Goal: Obtain resource: Download file/media

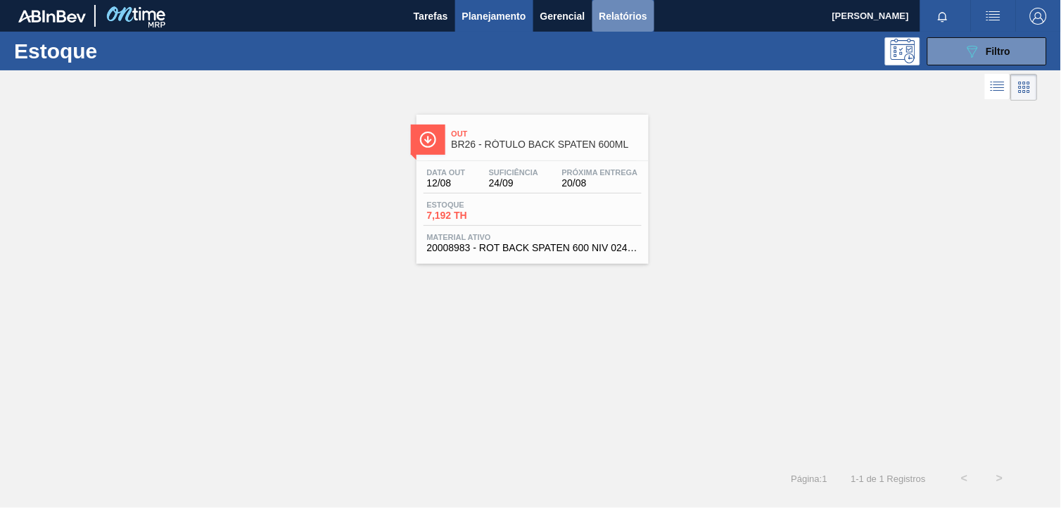
click at [597, 15] on button "Relatórios" at bounding box center [623, 16] width 62 height 32
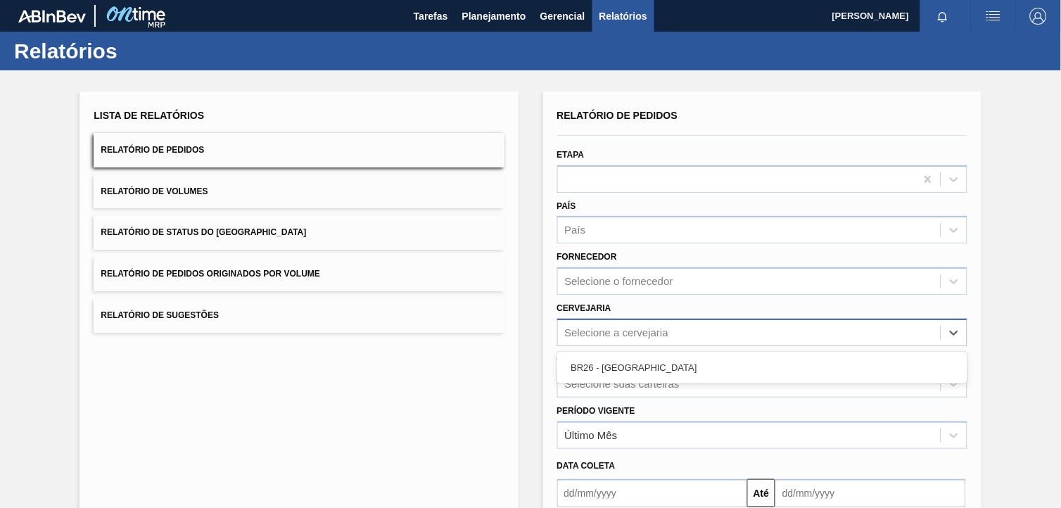
click at [670, 331] on div "Selecione a cervejaria" at bounding box center [749, 332] width 383 height 20
click at [645, 364] on div "BR26 - [GEOGRAPHIC_DATA]" at bounding box center [762, 368] width 410 height 26
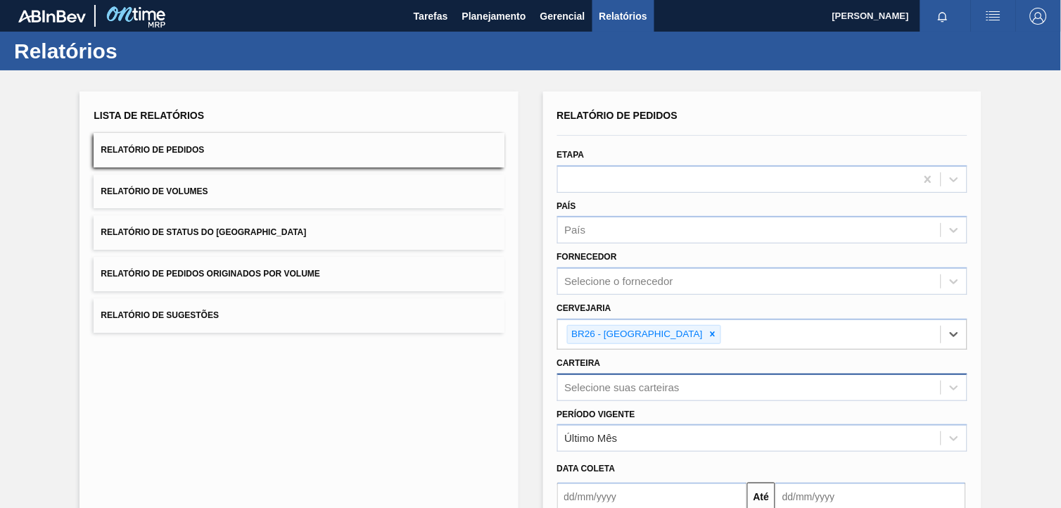
click at [628, 381] on div "Selecione suas carteiras" at bounding box center [762, 387] width 410 height 27
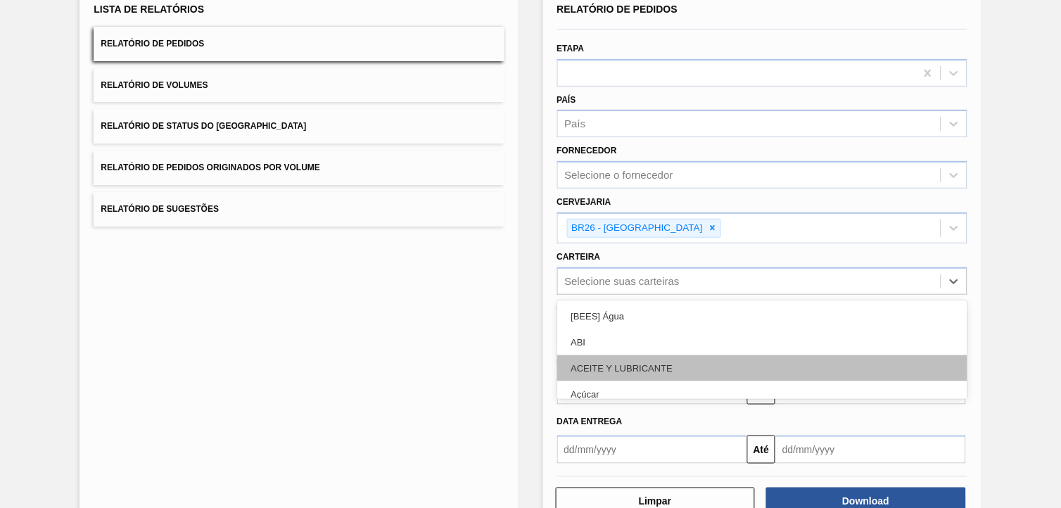
scroll to position [113, 0]
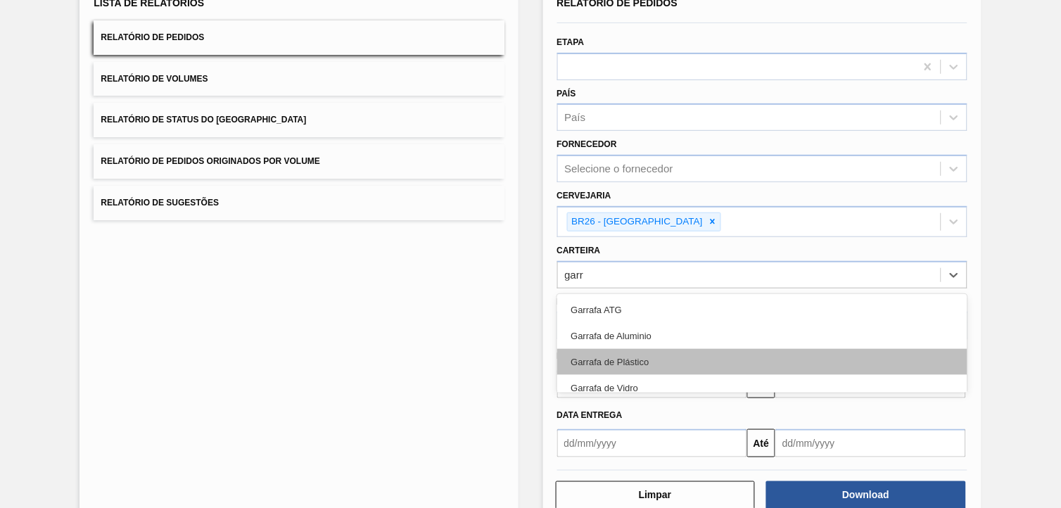
type input "garra"
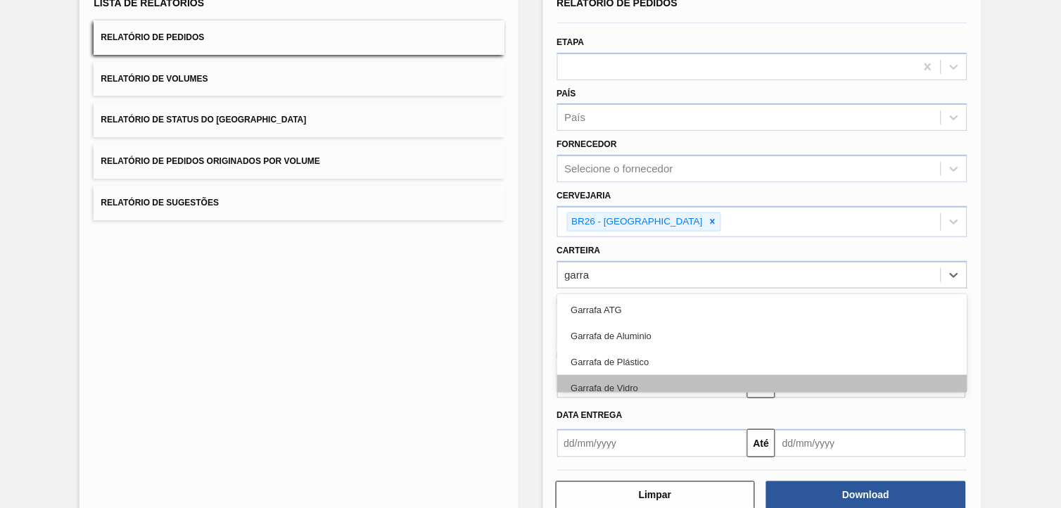
click at [629, 383] on div "Garrafa de Vidro" at bounding box center [762, 388] width 410 height 26
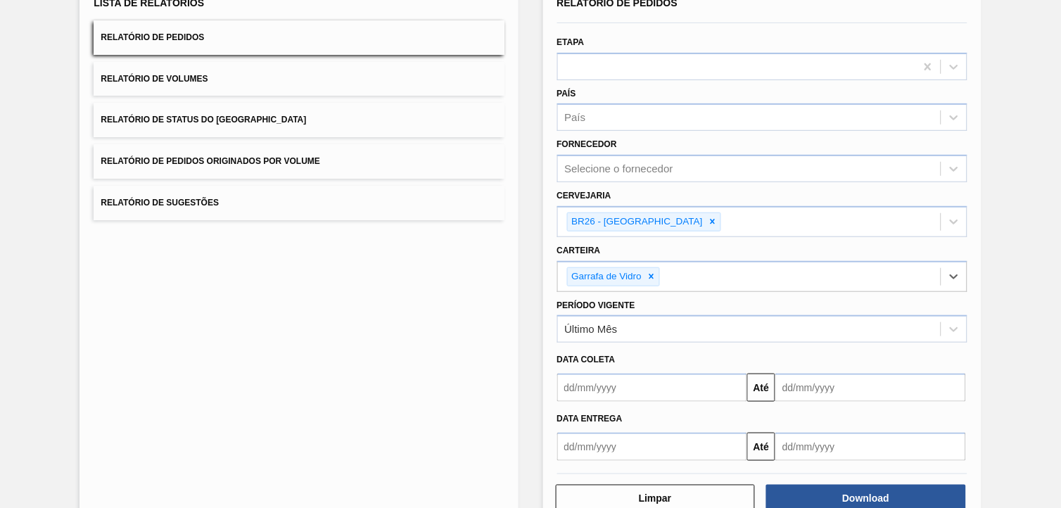
click at [643, 385] on input "text" at bounding box center [652, 388] width 191 height 28
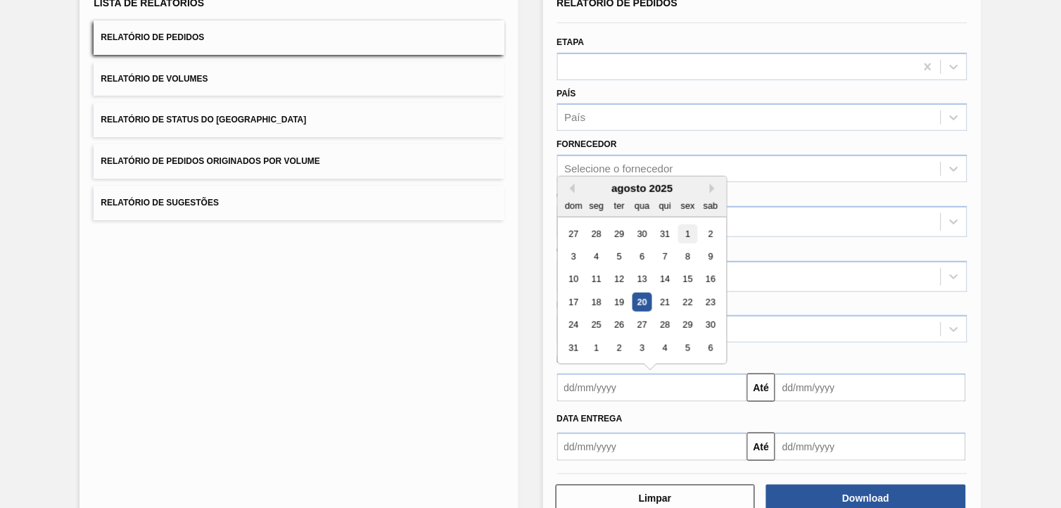
click at [680, 230] on div "1" at bounding box center [687, 233] width 19 height 19
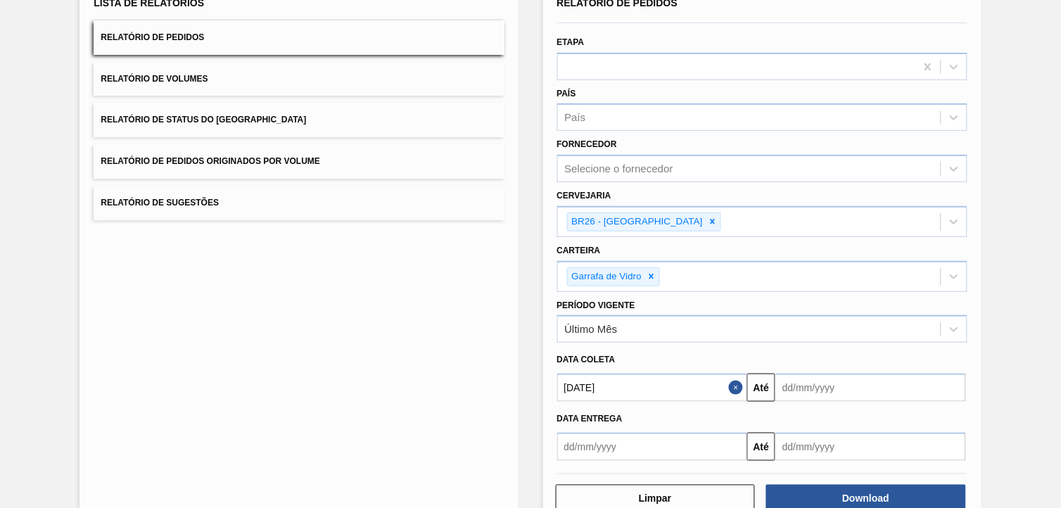
type input "[DATE]"
click at [816, 394] on input "text" at bounding box center [870, 388] width 191 height 28
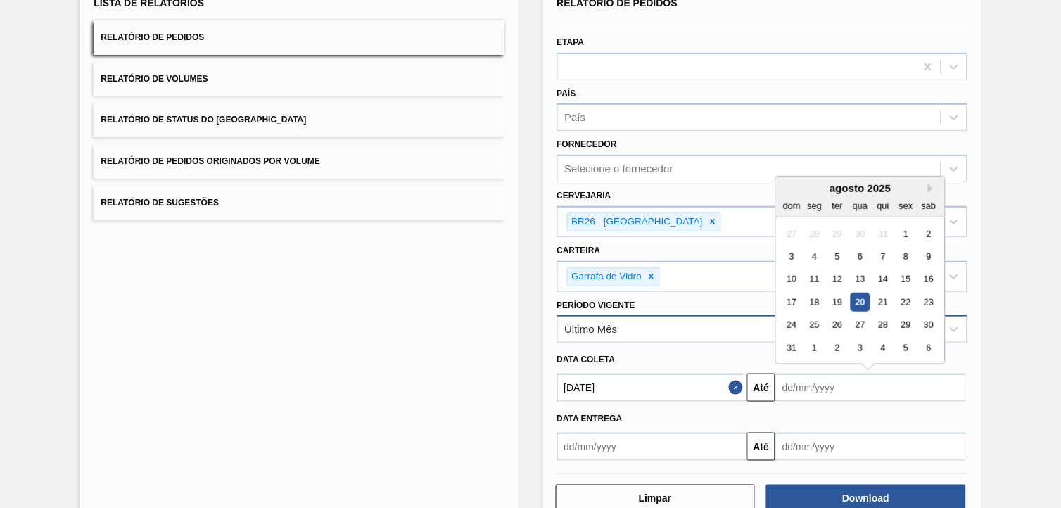
click at [930, 339] on div "6" at bounding box center [929, 347] width 19 height 19
type input "[DATE]"
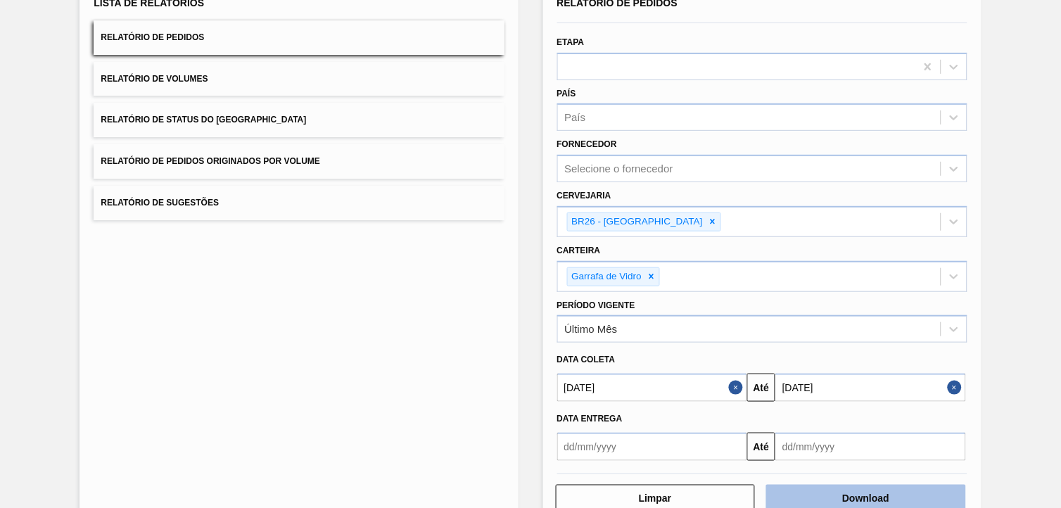
click at [854, 457] on button "Download" at bounding box center [866, 499] width 200 height 28
